Goal: Information Seeking & Learning: Learn about a topic

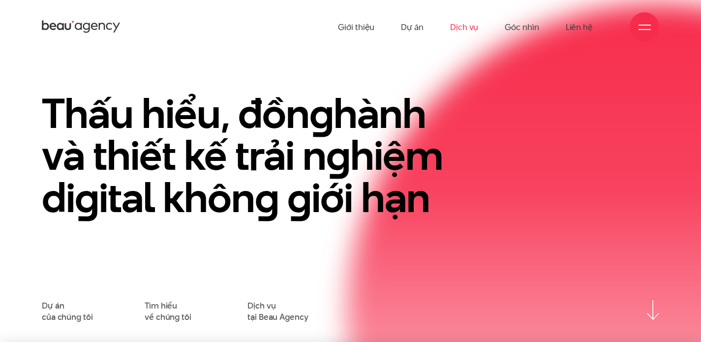
click at [462, 27] on link "Dịch vụ" at bounding box center [464, 27] width 28 height 54
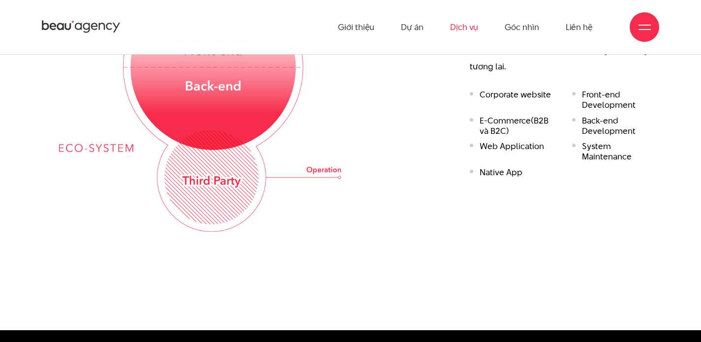
scroll to position [1543, 0]
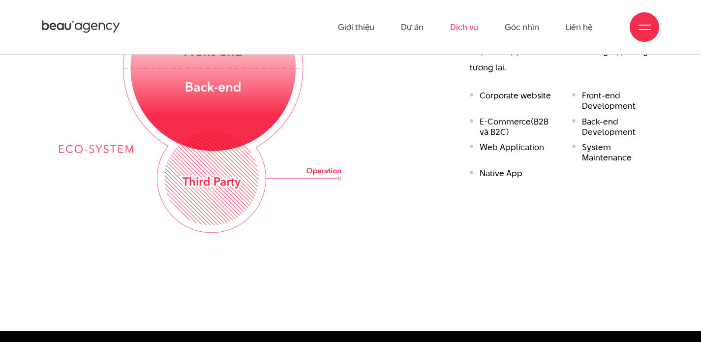
click at [491, 90] on li "Corporate website" at bounding box center [514, 100] width 88 height 21
click at [415, 29] on link "Dự án" at bounding box center [412, 27] width 23 height 54
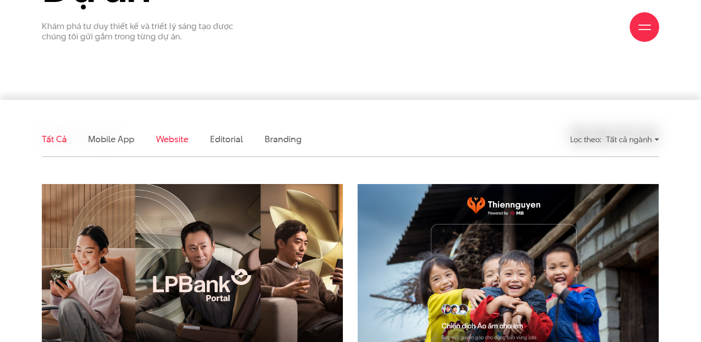
click at [170, 135] on link "Website" at bounding box center [172, 139] width 32 height 12
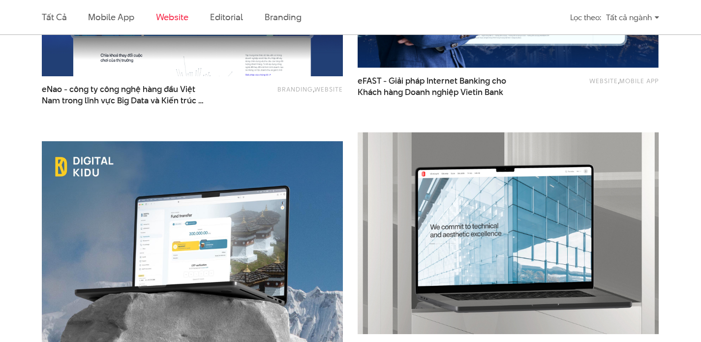
scroll to position [1193, 0]
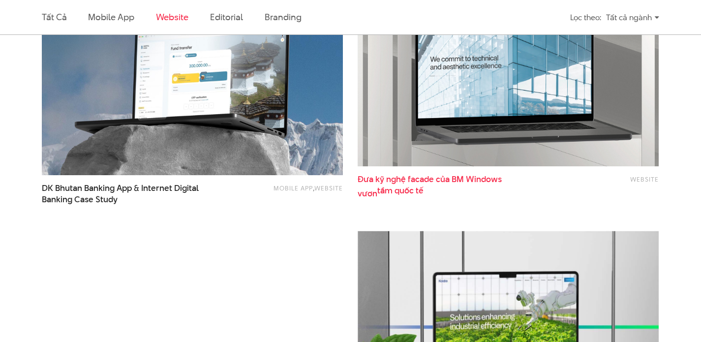
click at [400, 186] on span "tầm quốc tế" at bounding box center [400, 190] width 46 height 11
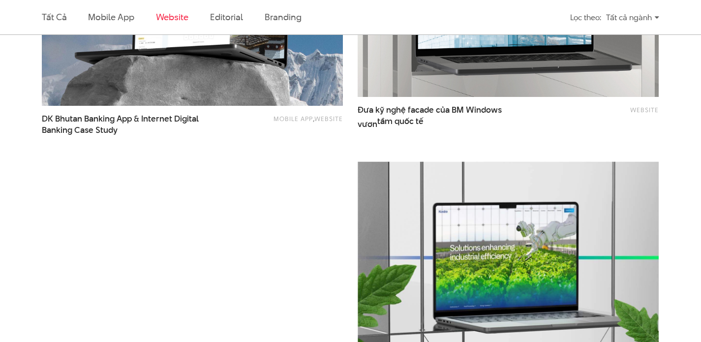
scroll to position [1237, 0]
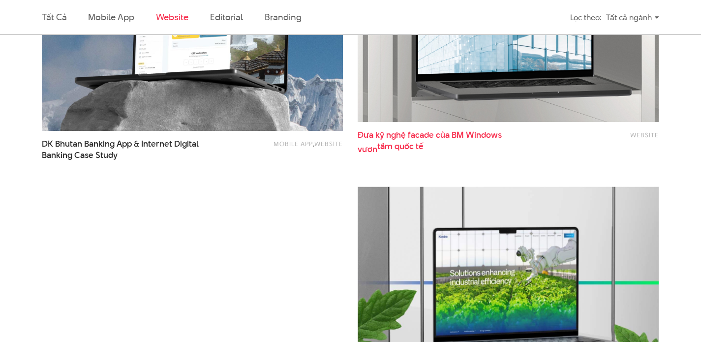
click at [454, 134] on span "Đưa kỹ nghệ facade của BM Windows vươn tầm quốc tế" at bounding box center [440, 140] width 166 height 23
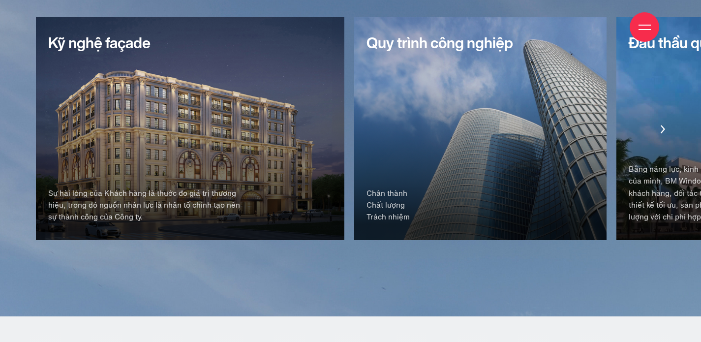
scroll to position [1594, 0]
click at [661, 125] on icon "Next slide" at bounding box center [662, 128] width 4 height 8
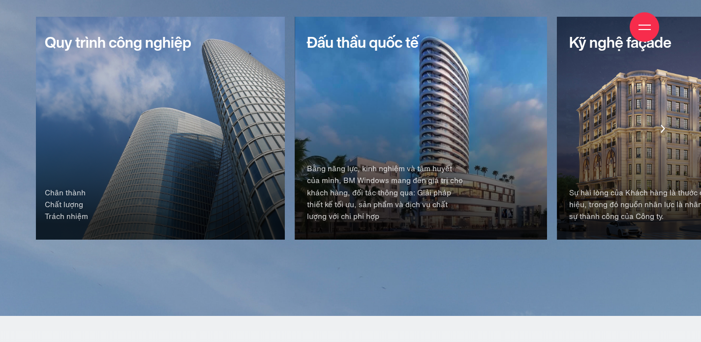
click at [661, 125] on icon "Next slide" at bounding box center [662, 128] width 4 height 8
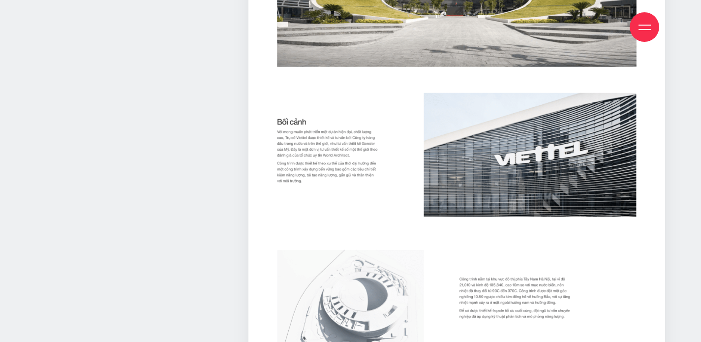
scroll to position [5984, 0]
